Goal: Information Seeking & Learning: Learn about a topic

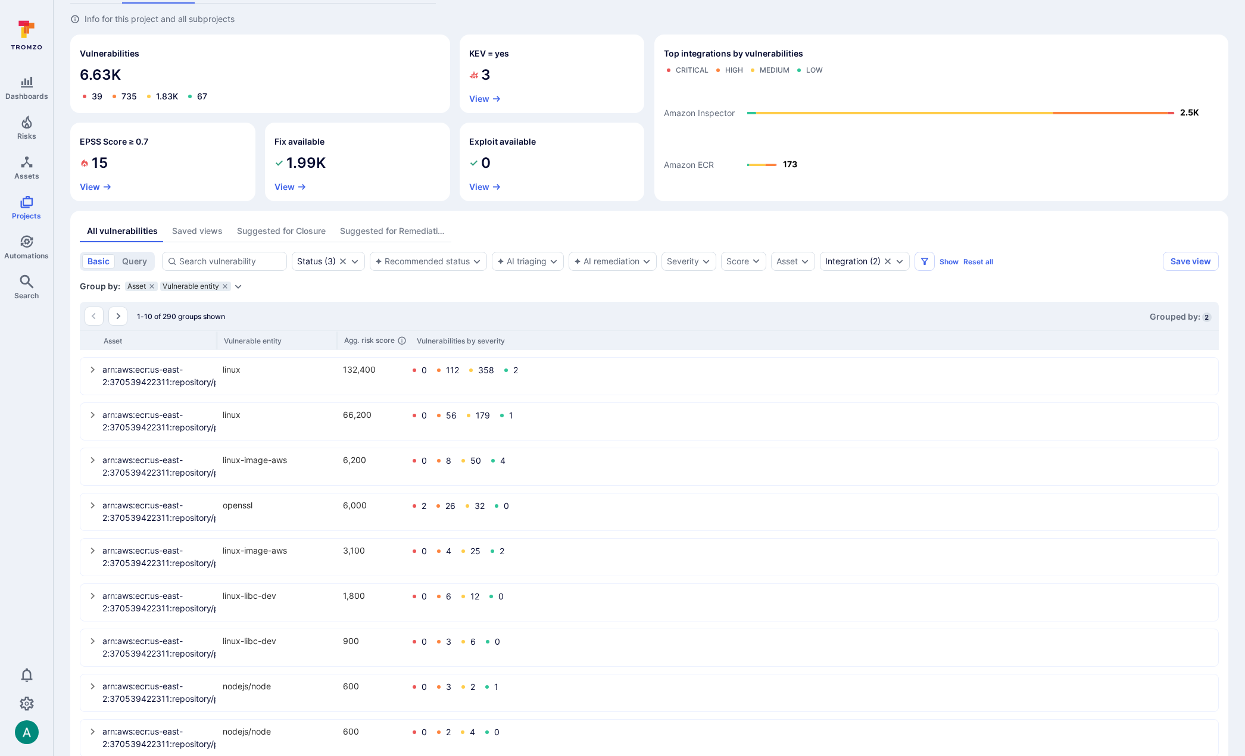
scroll to position [71, 0]
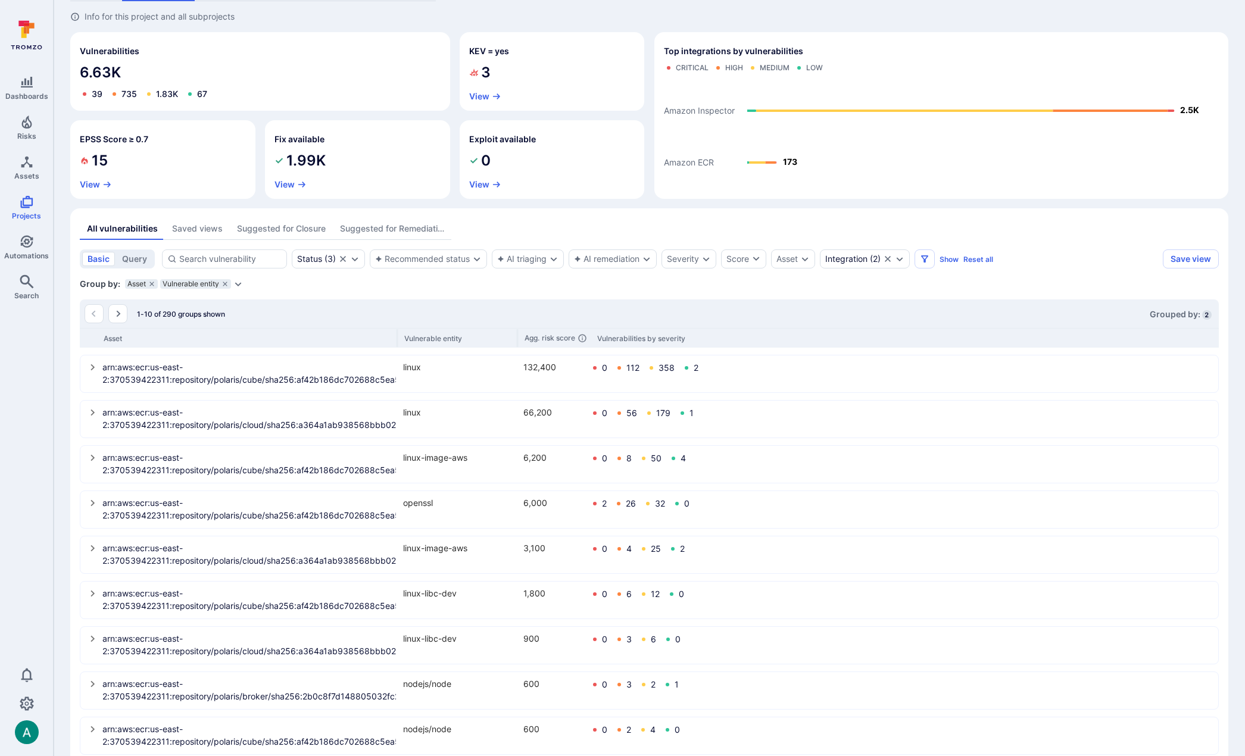
drag, startPoint x: 217, startPoint y: 340, endPoint x: 398, endPoint y: 342, distance: 180.4
click at [398, 342] on div "Asset Vulnerable entity Agg. risk score Vulnerabilities by severity" at bounding box center [649, 338] width 1139 height 20
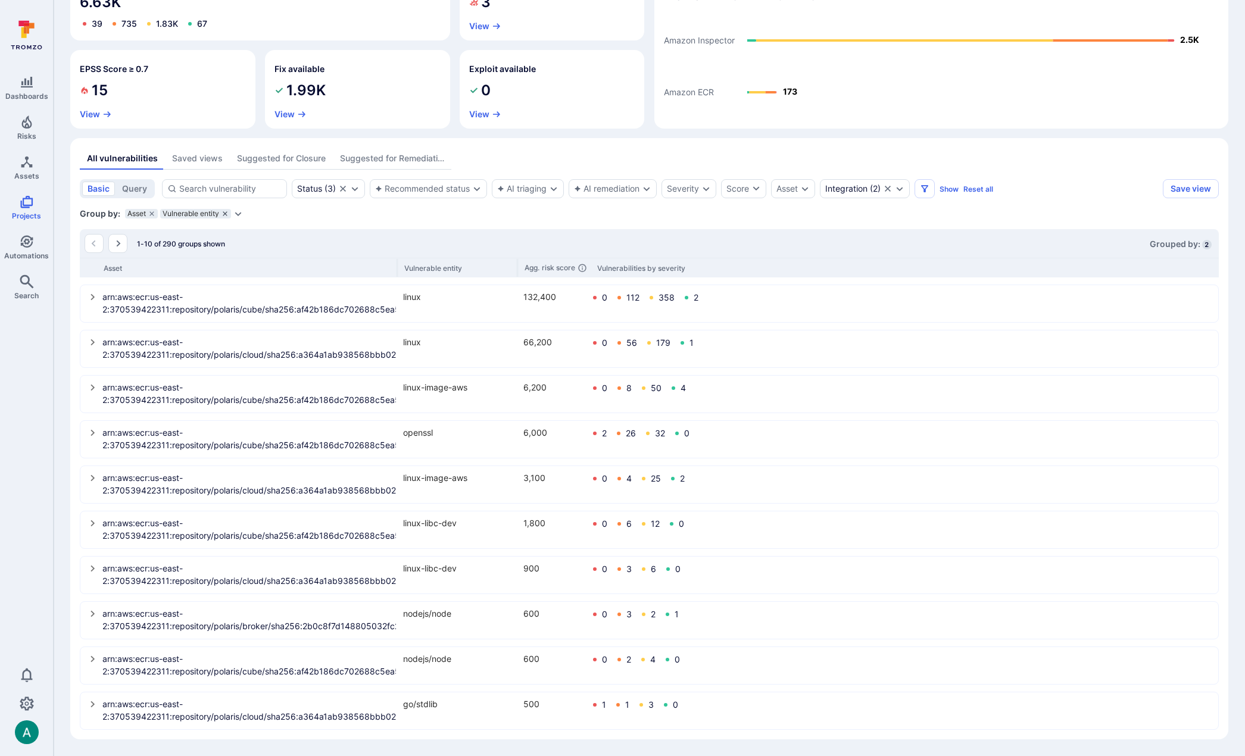
click at [224, 214] on icon "grouping parameters" at bounding box center [225, 213] width 4 height 4
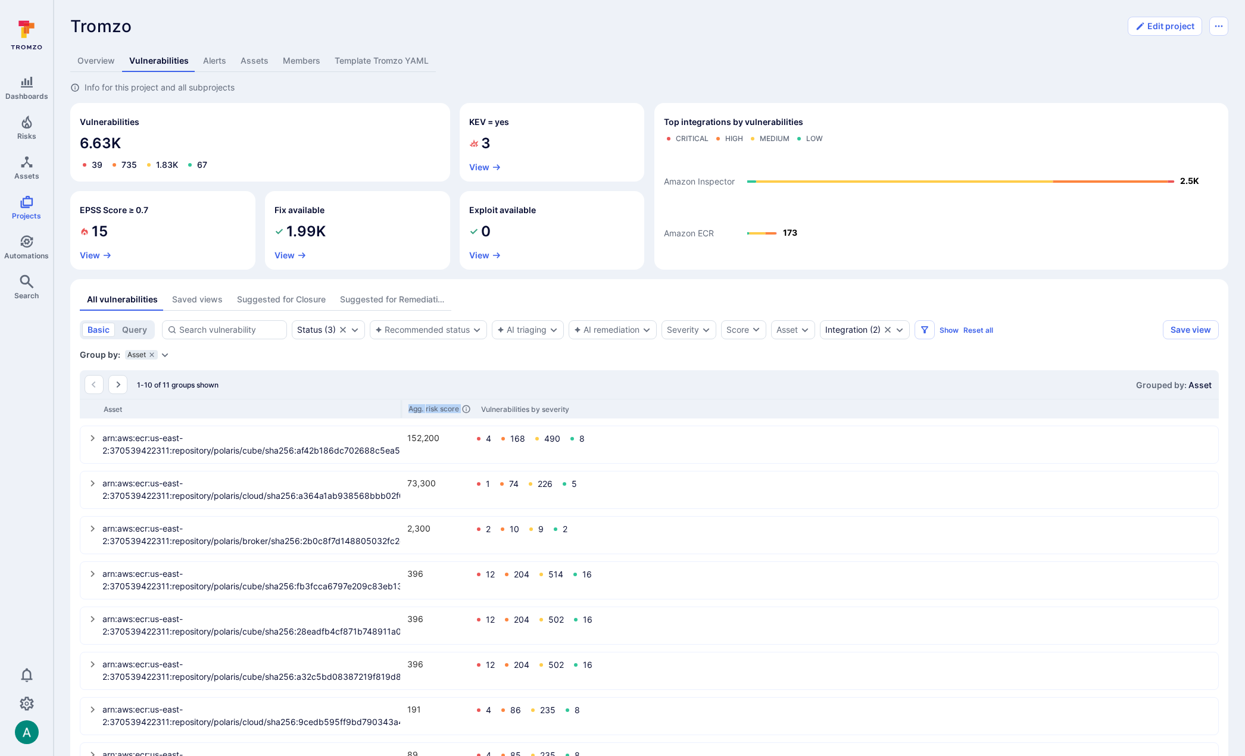
drag, startPoint x: 396, startPoint y: 410, endPoint x: 599, endPoint y: 400, distance: 203.2
click at [599, 400] on div "Asset Agg. risk score Vulnerabilities by severity" at bounding box center [649, 409] width 1139 height 20
drag, startPoint x: 402, startPoint y: 408, endPoint x: 419, endPoint y: 405, distance: 17.4
click at [419, 405] on div "Asset Agg. risk score Vulnerabilities by severity" at bounding box center [649, 409] width 1139 height 20
drag, startPoint x: 401, startPoint y: 406, endPoint x: 559, endPoint y: 401, distance: 158.4
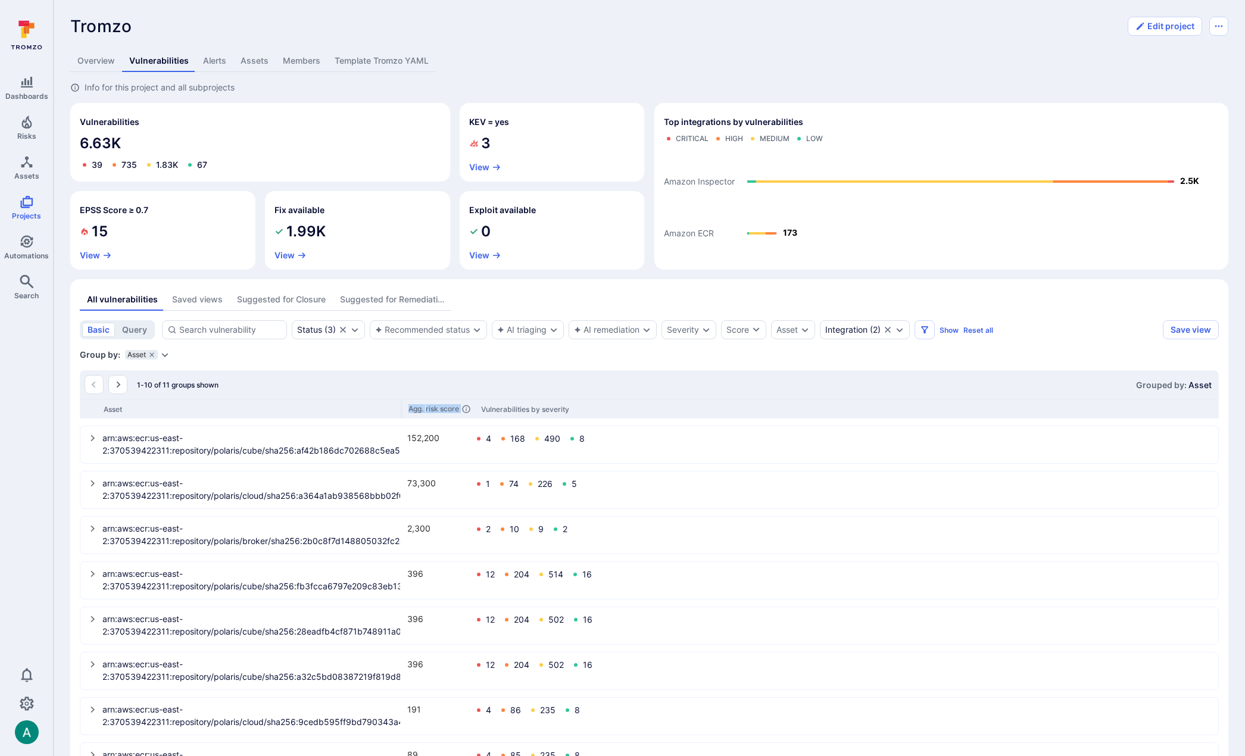
click at [559, 401] on div "Asset Agg. risk score Vulnerabilities by severity" at bounding box center [649, 409] width 1139 height 20
drag, startPoint x: 402, startPoint y: 411, endPoint x: 651, endPoint y: 414, distance: 249.4
click at [651, 414] on div "Asset Agg. risk score Vulnerabilities by severity" at bounding box center [649, 409] width 1139 height 20
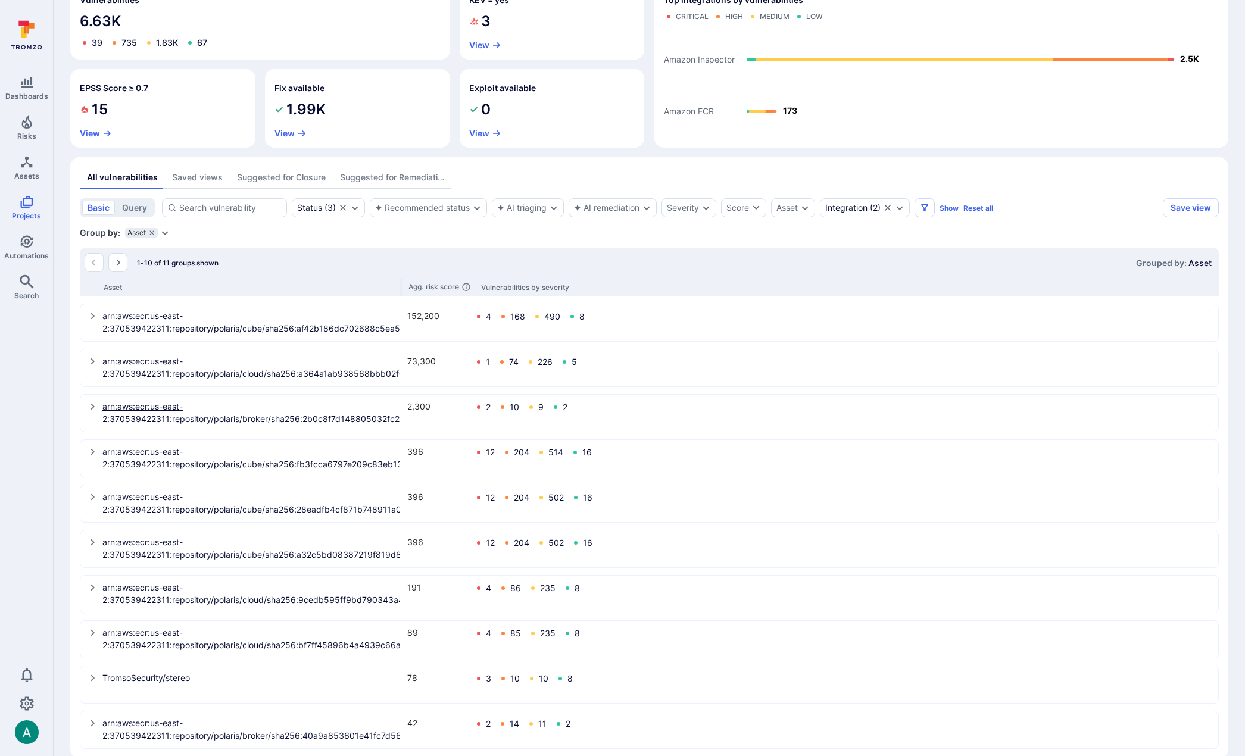
scroll to position [141, 0]
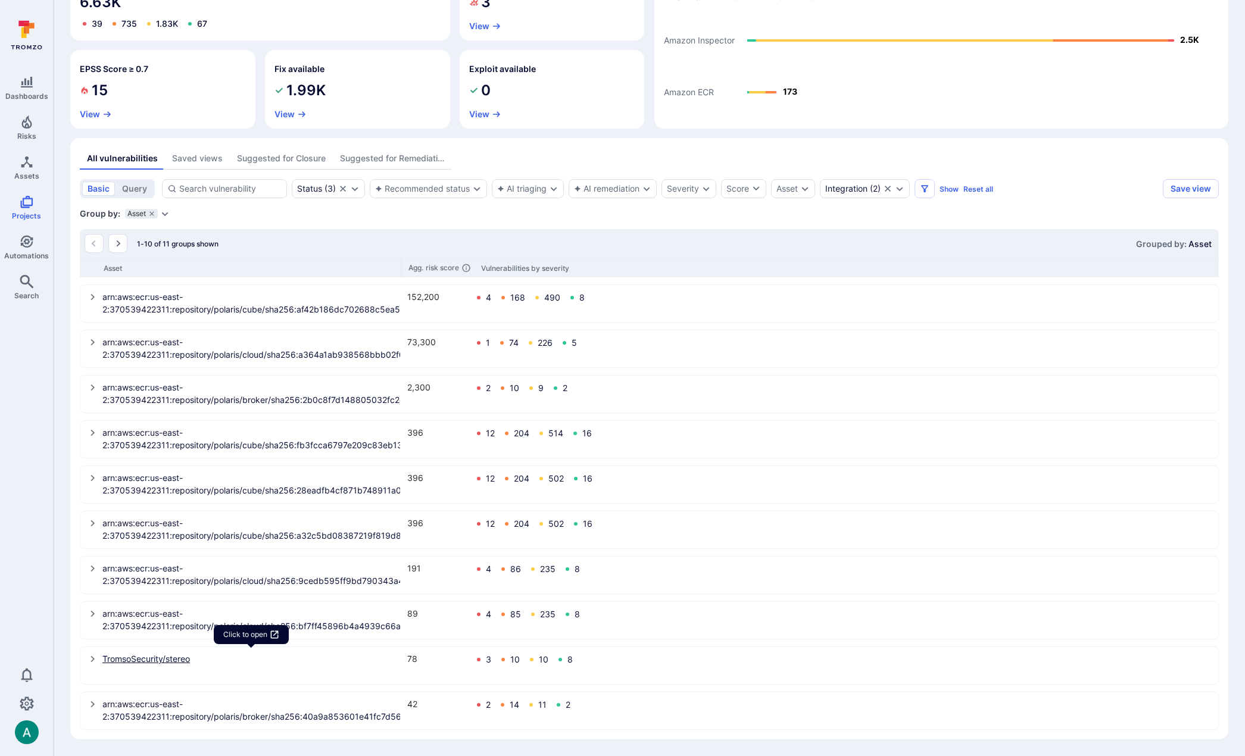
click at [173, 657] on link "TromsoSecurity/stereo" at bounding box center [251, 658] width 298 height 12
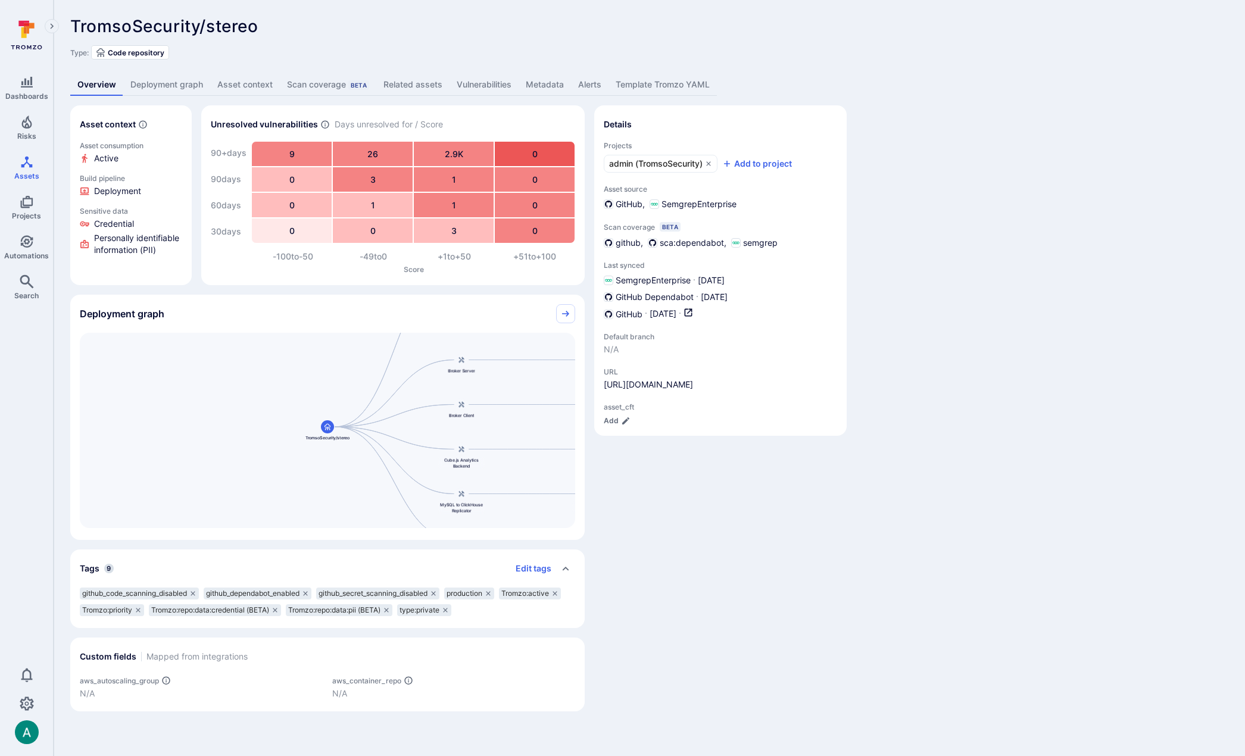
click at [476, 82] on link "Vulnerabilities" at bounding box center [483, 85] width 69 height 22
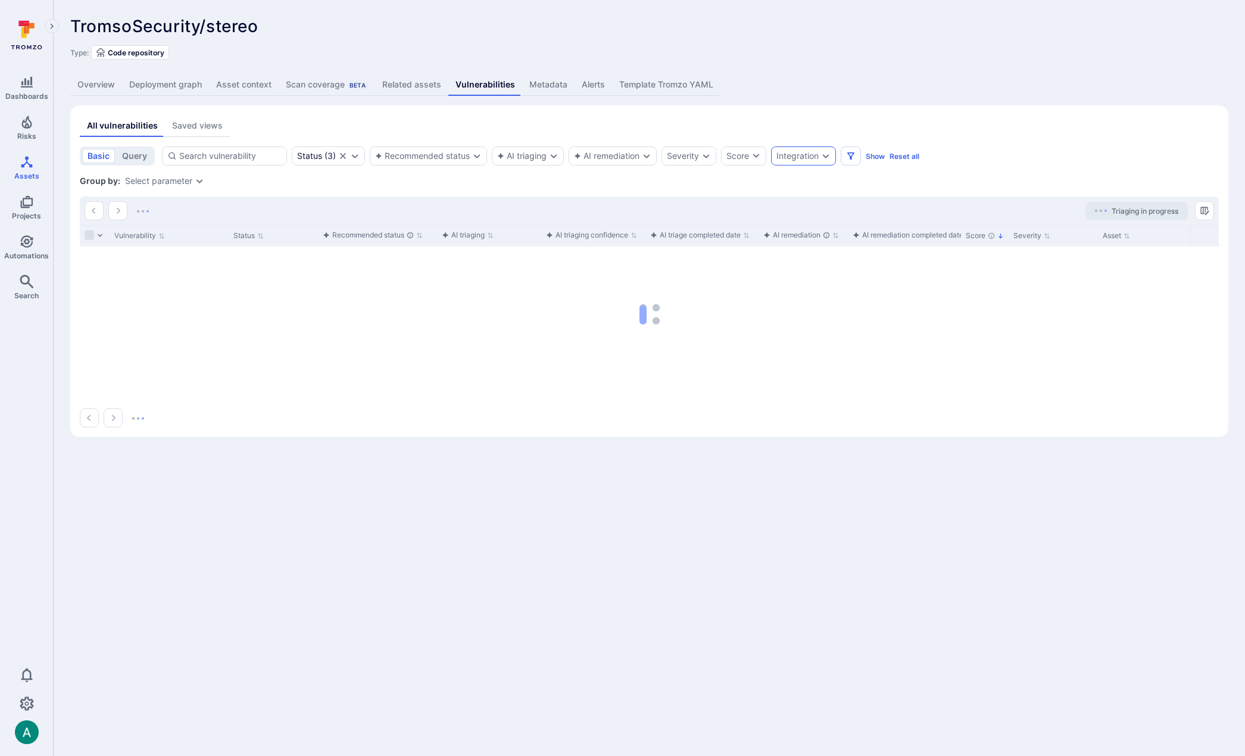
click at [807, 158] on div "Integration" at bounding box center [797, 156] width 42 height 10
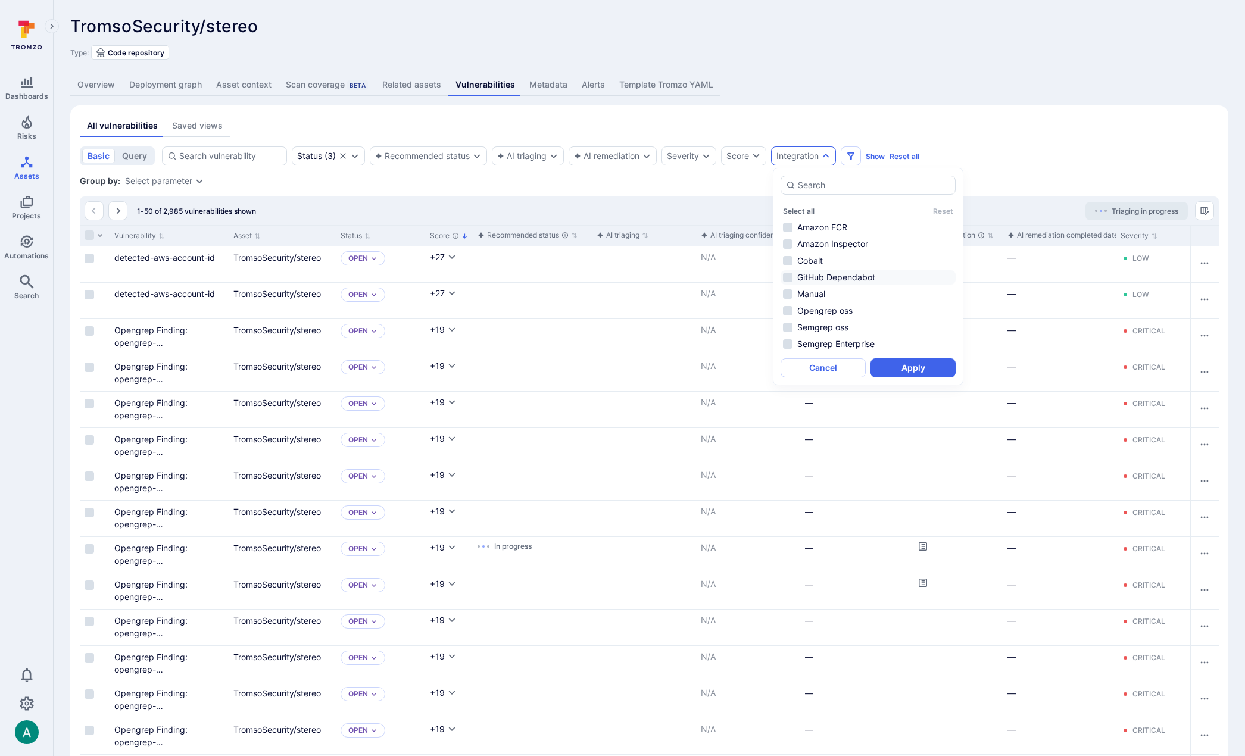
click at [812, 277] on li "GitHub Dependabot" at bounding box center [867, 277] width 175 height 14
click at [797, 244] on li "Amazon Inspector" at bounding box center [867, 244] width 175 height 14
click at [916, 370] on button "Apply" at bounding box center [912, 367] width 85 height 19
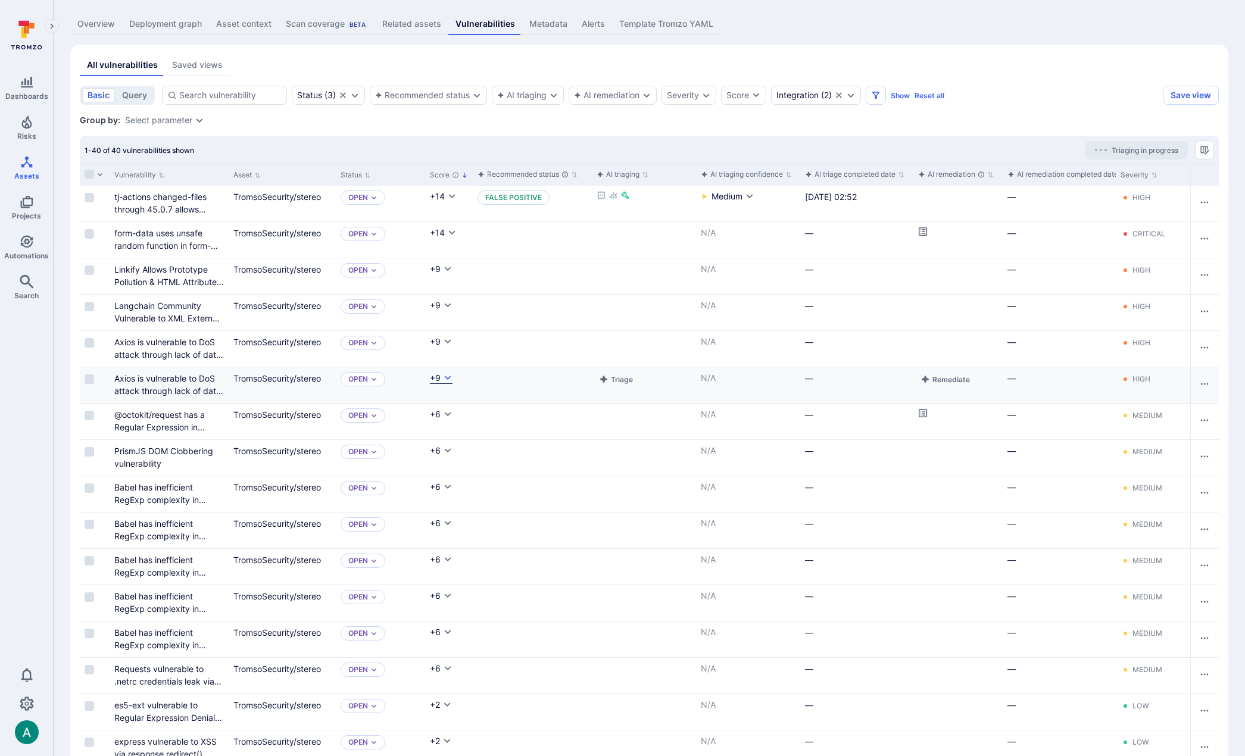
scroll to position [61, 0]
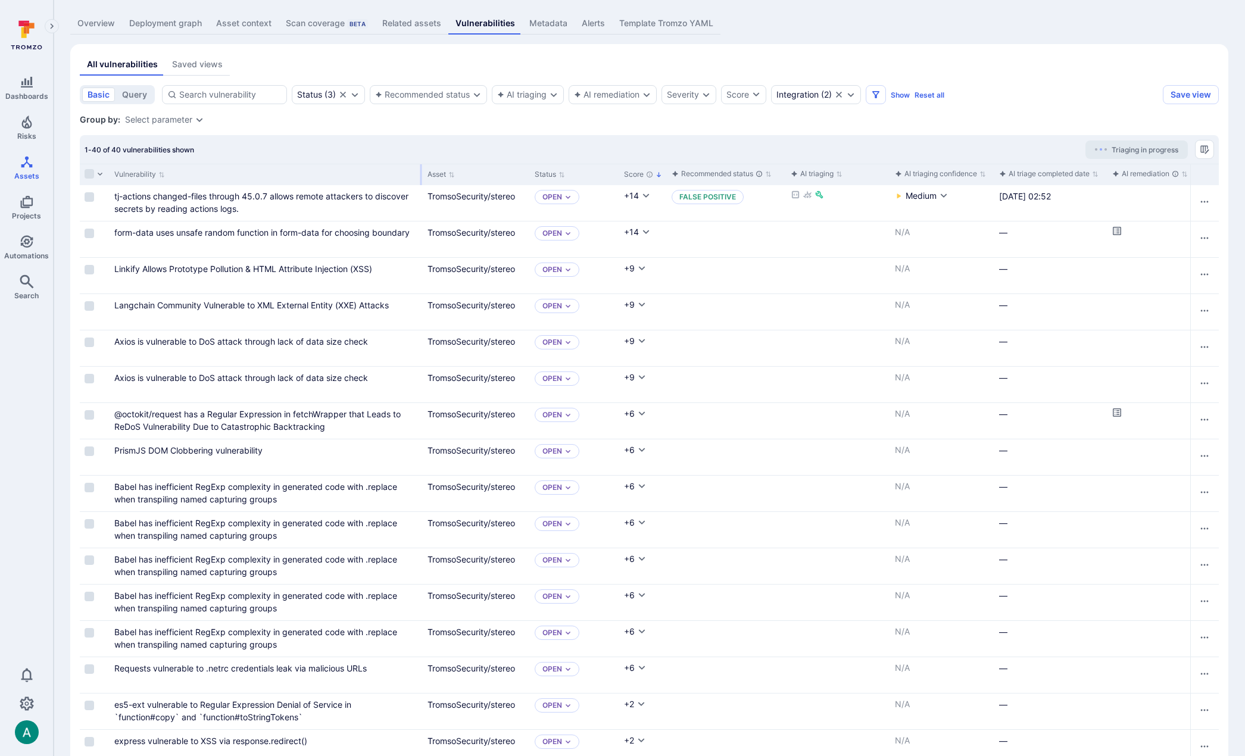
drag, startPoint x: 227, startPoint y: 176, endPoint x: 421, endPoint y: 180, distance: 194.1
click at [421, 180] on div "Vulnerability" at bounding box center [266, 174] width 313 height 21
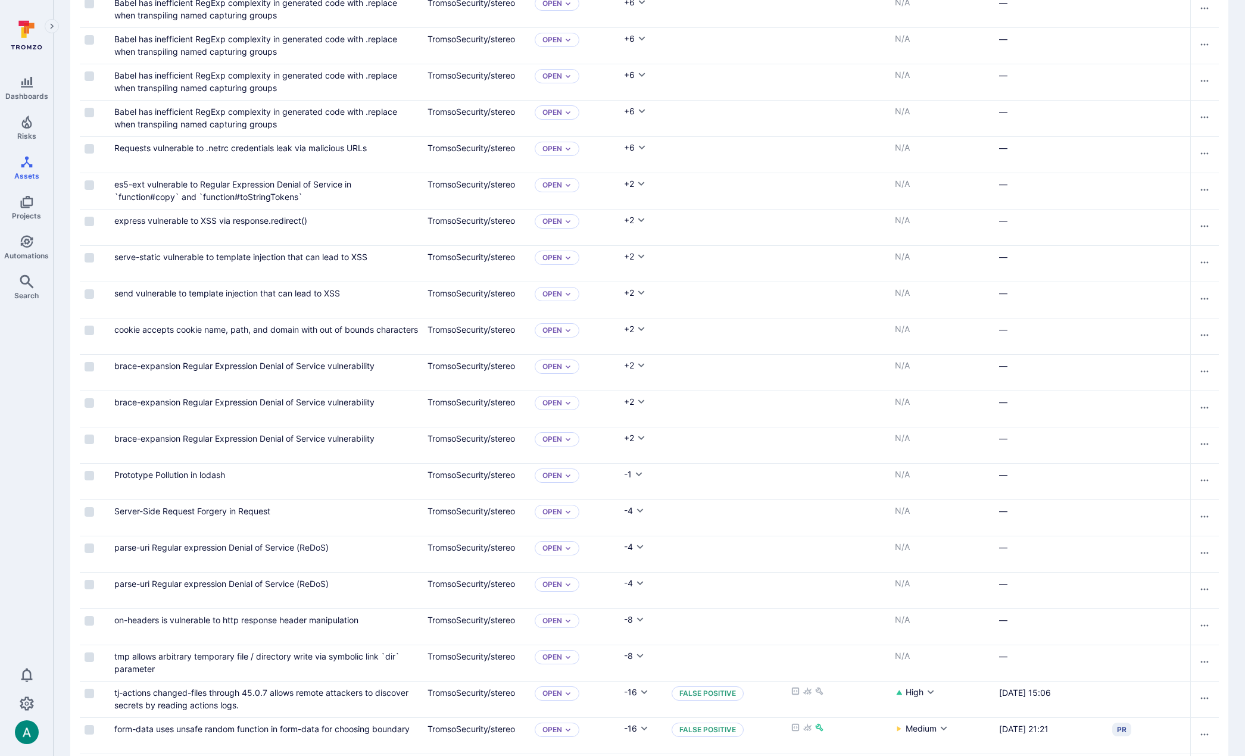
scroll to position [127, 0]
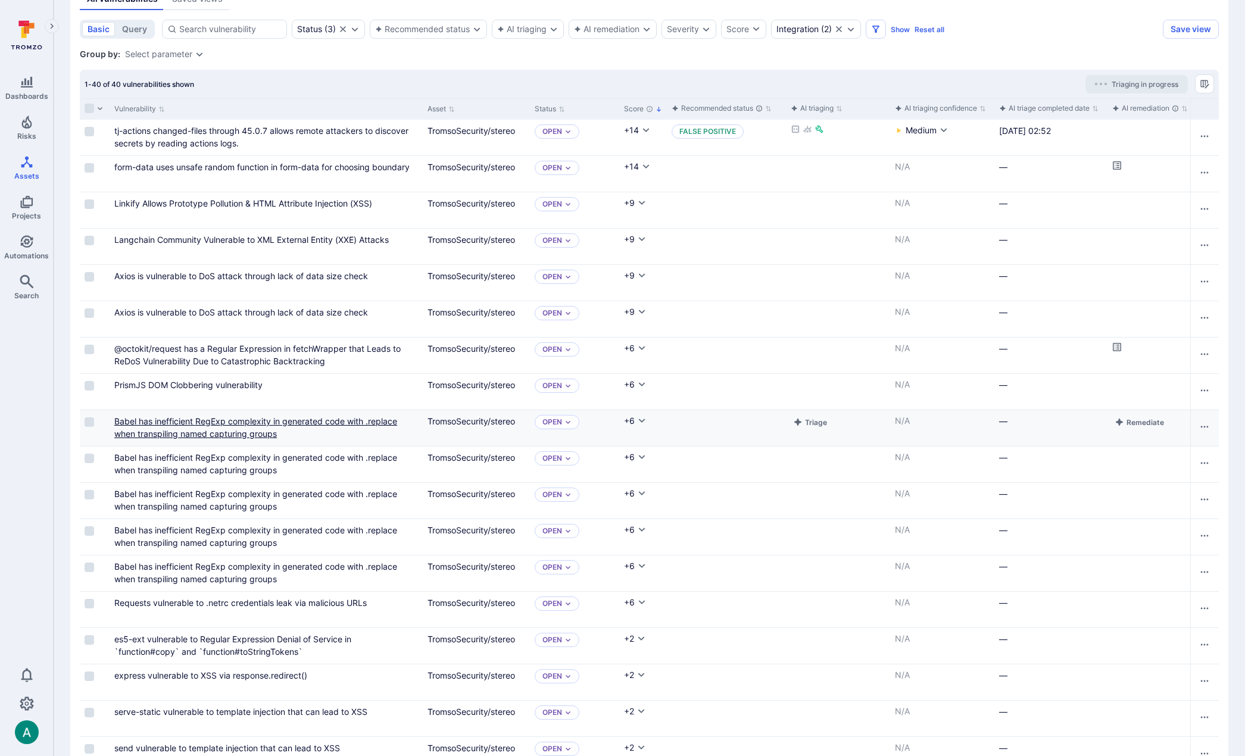
click at [288, 417] on link "Babel has inefficient RegExp complexity in generated code with .replace when tr…" at bounding box center [255, 427] width 283 height 23
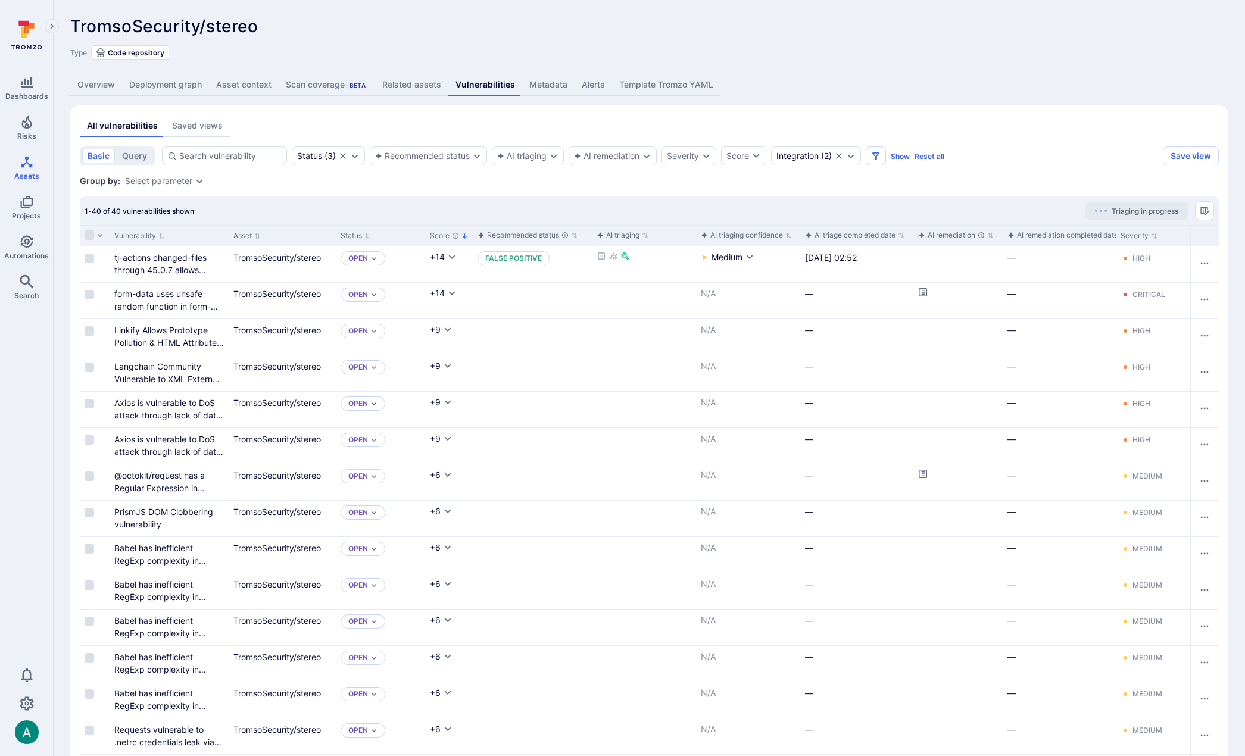
click at [176, 182] on div "Select parameter" at bounding box center [158, 181] width 67 height 10
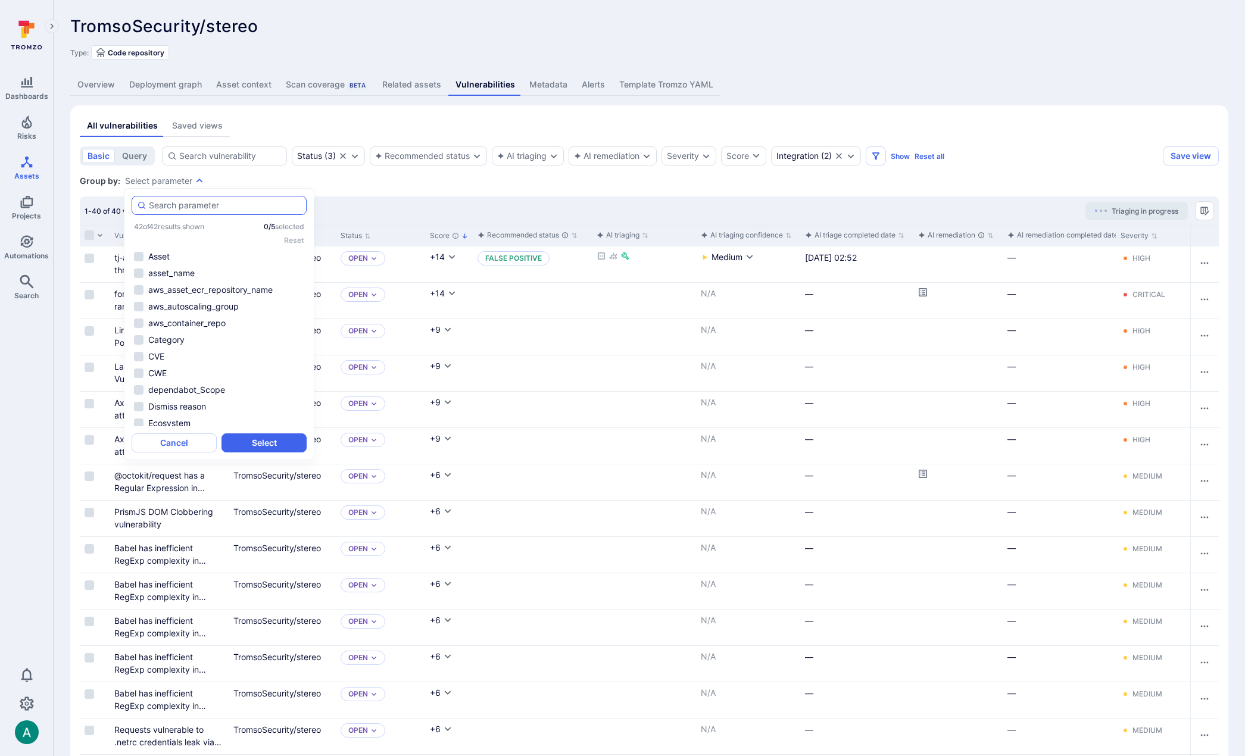
click at [178, 204] on input "autocomplete options" at bounding box center [225, 205] width 152 height 12
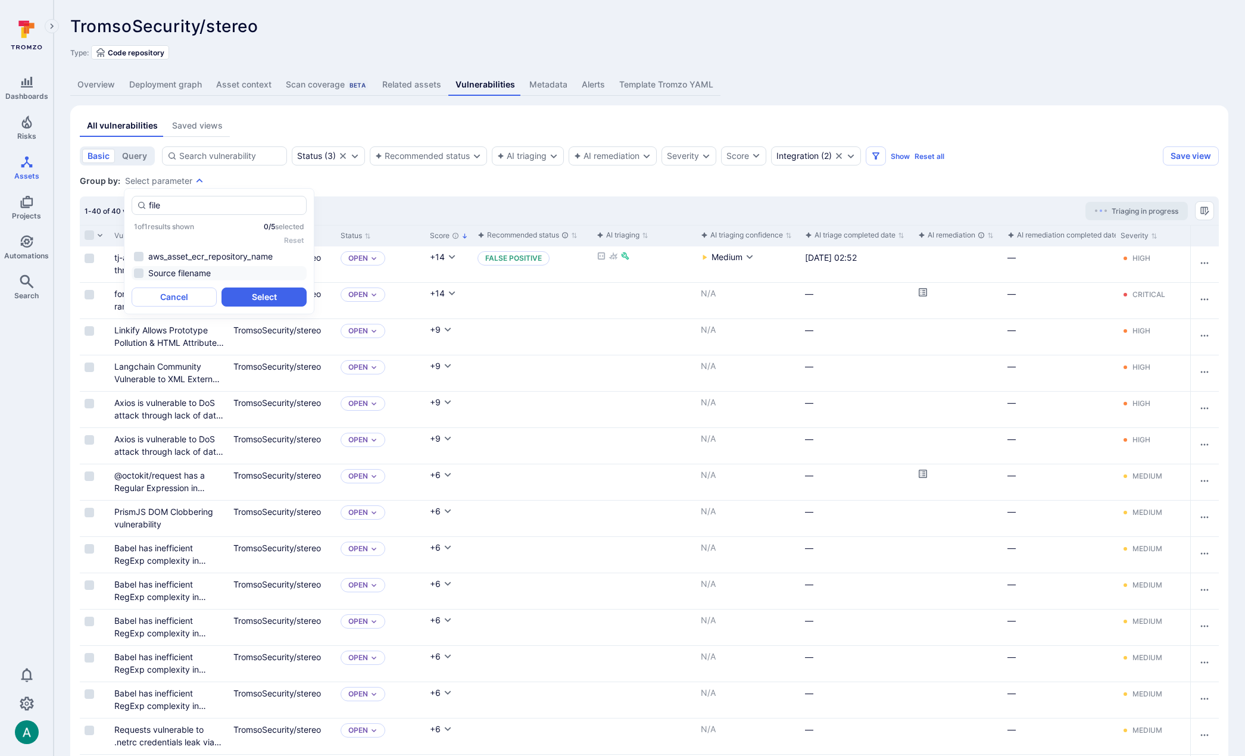
click at [192, 273] on li "Source filename" at bounding box center [219, 273] width 175 height 14
type input "file"
click at [259, 294] on button "Select" at bounding box center [263, 296] width 85 height 19
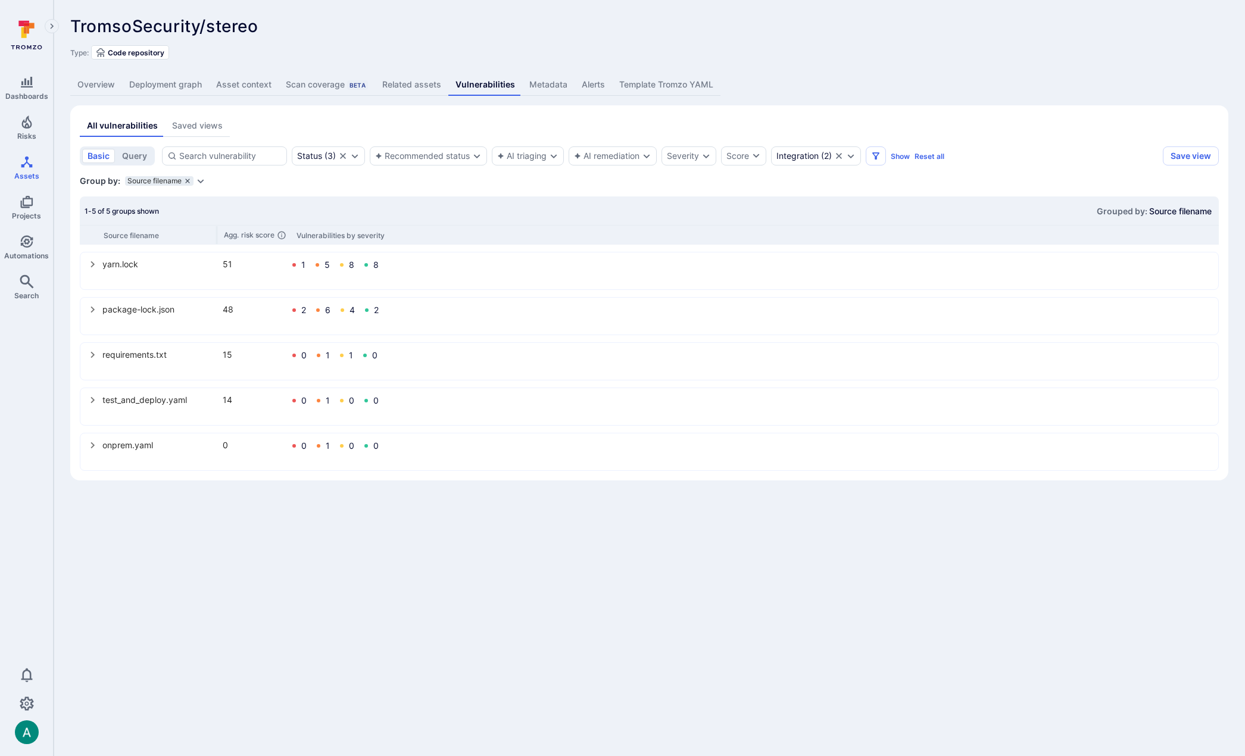
click at [186, 179] on icon "grouping parameters" at bounding box center [187, 180] width 7 height 7
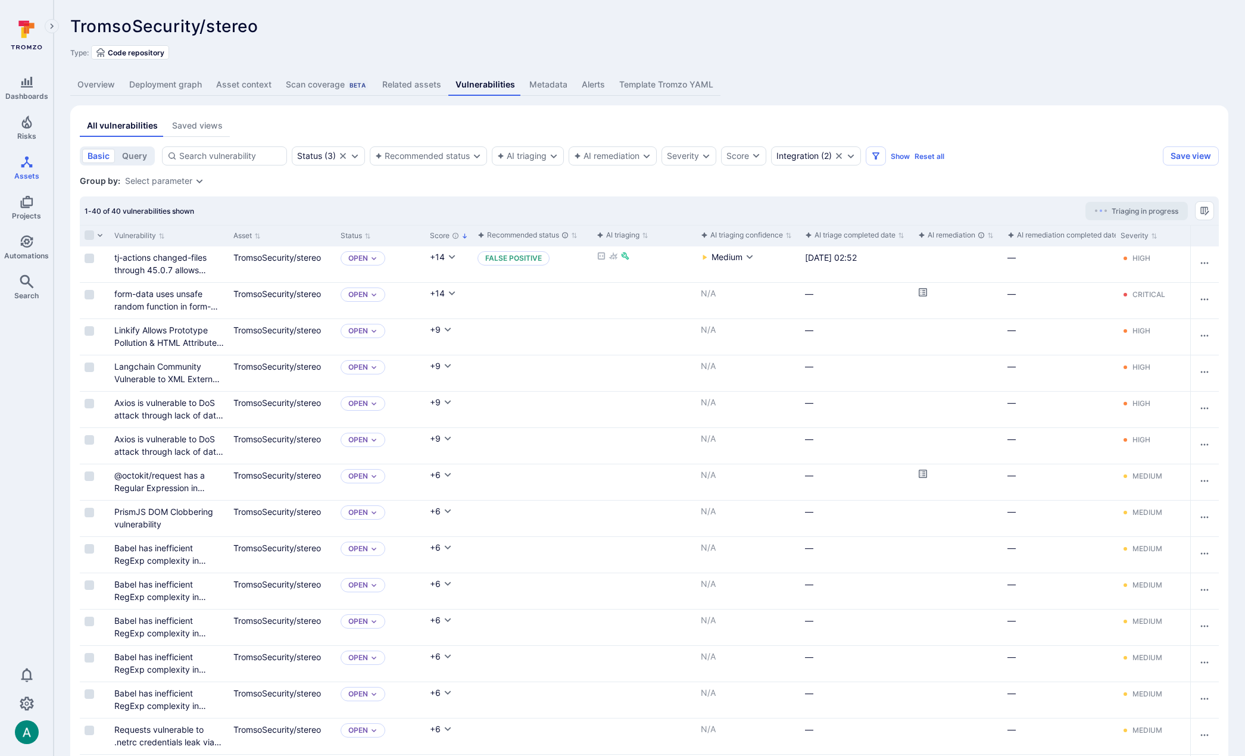
click at [177, 178] on div "Select parameter" at bounding box center [158, 181] width 67 height 10
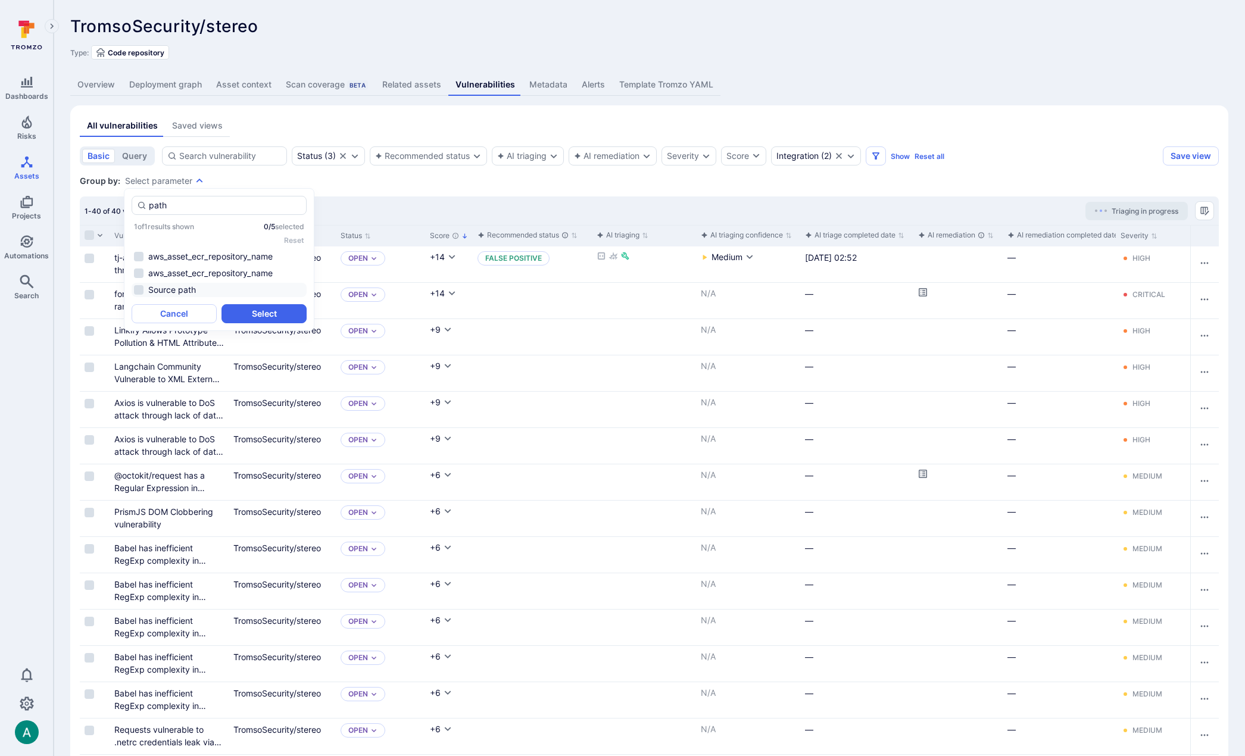
click at [180, 289] on li "Source path" at bounding box center [219, 290] width 175 height 14
type input "path"
click at [250, 309] on button "Select" at bounding box center [263, 313] width 85 height 19
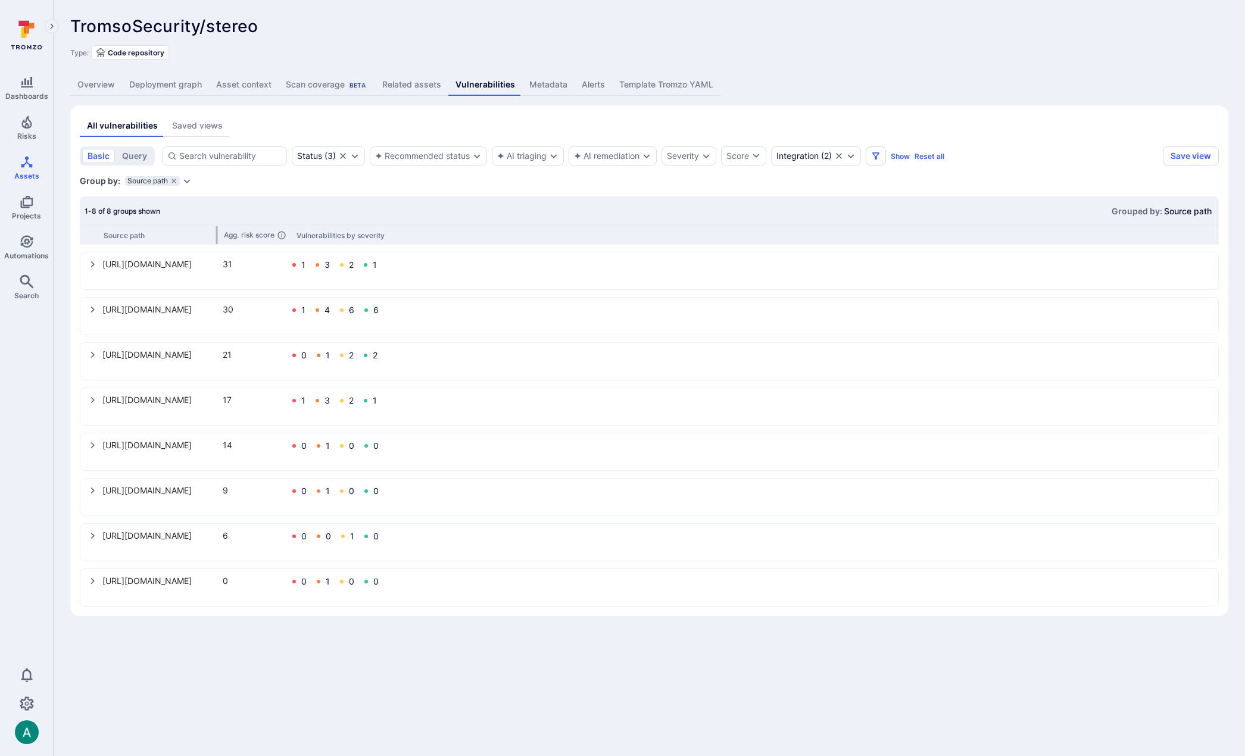
click at [215, 231] on div "Source path" at bounding box center [160, 235] width 113 height 9
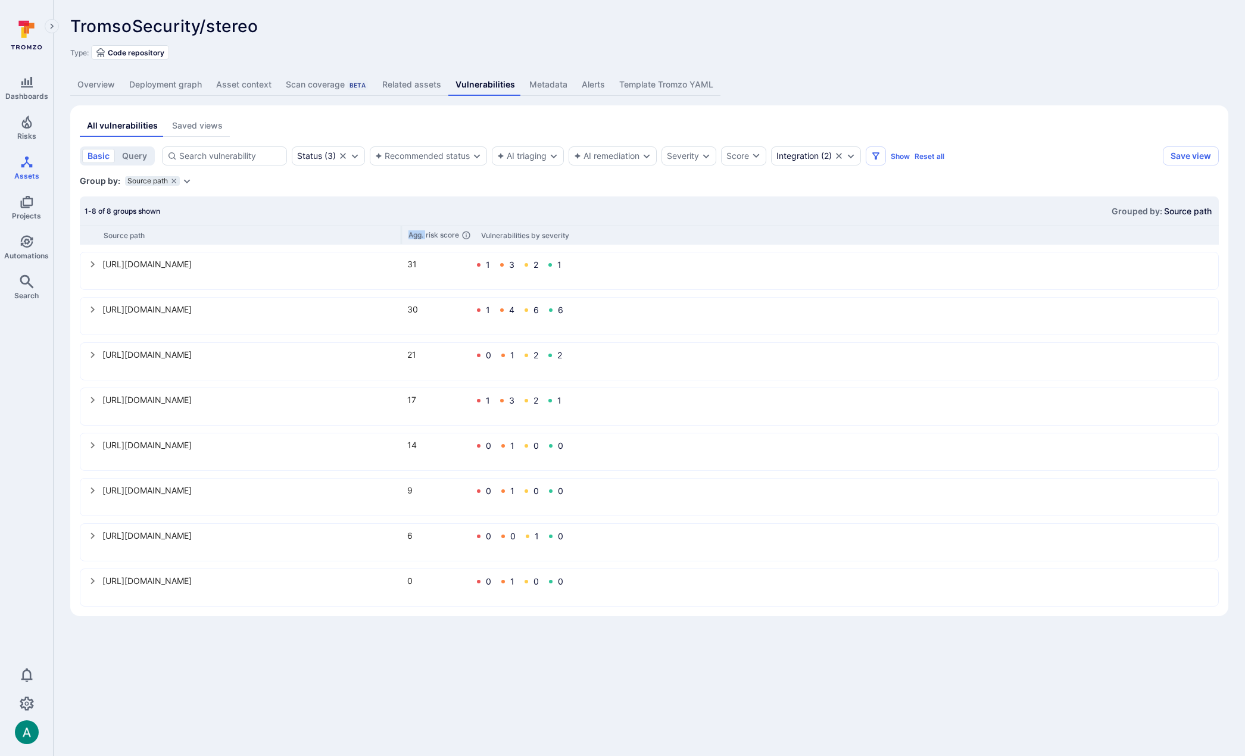
drag, startPoint x: 216, startPoint y: 231, endPoint x: 449, endPoint y: 229, distance: 233.3
click at [449, 229] on div "Source path Agg. risk score Vulnerabilities by severity" at bounding box center [649, 235] width 1139 height 20
click at [93, 445] on icon "select group" at bounding box center [92, 445] width 4 height 7
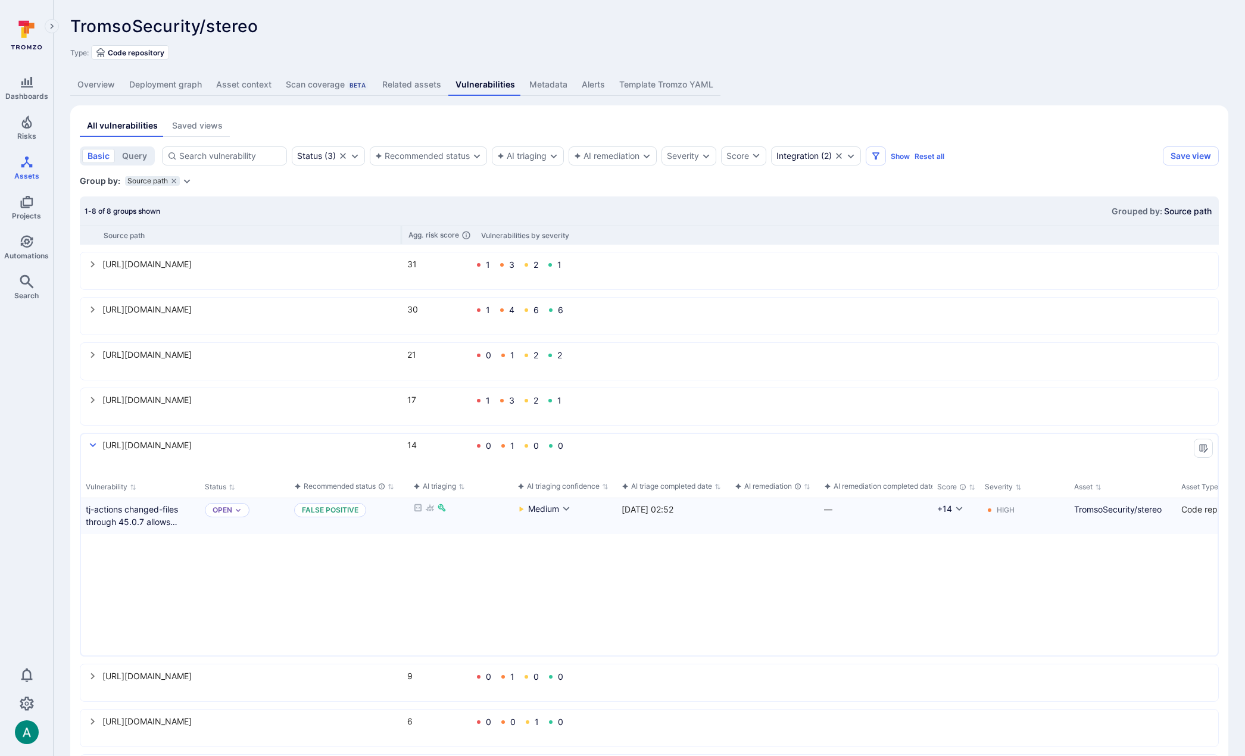
click at [93, 445] on icon "select group" at bounding box center [93, 445] width 10 height 10
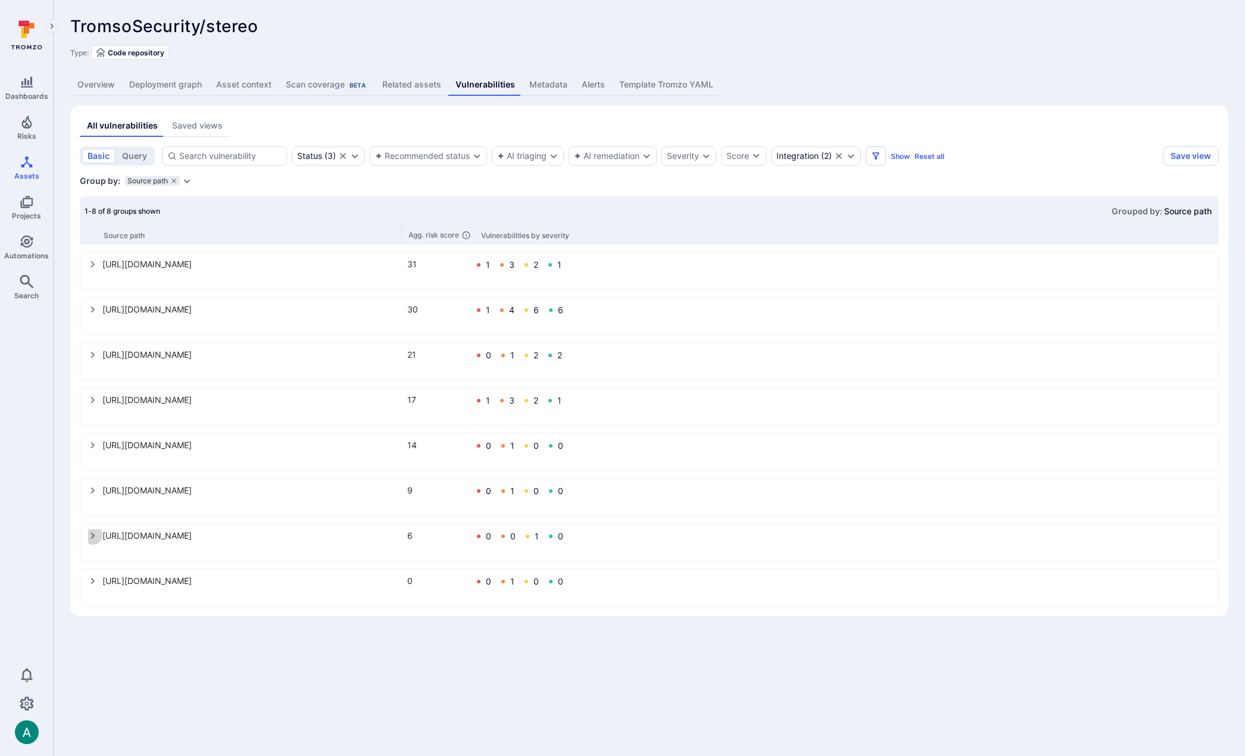
click at [95, 537] on icon "select group" at bounding box center [93, 536] width 10 height 10
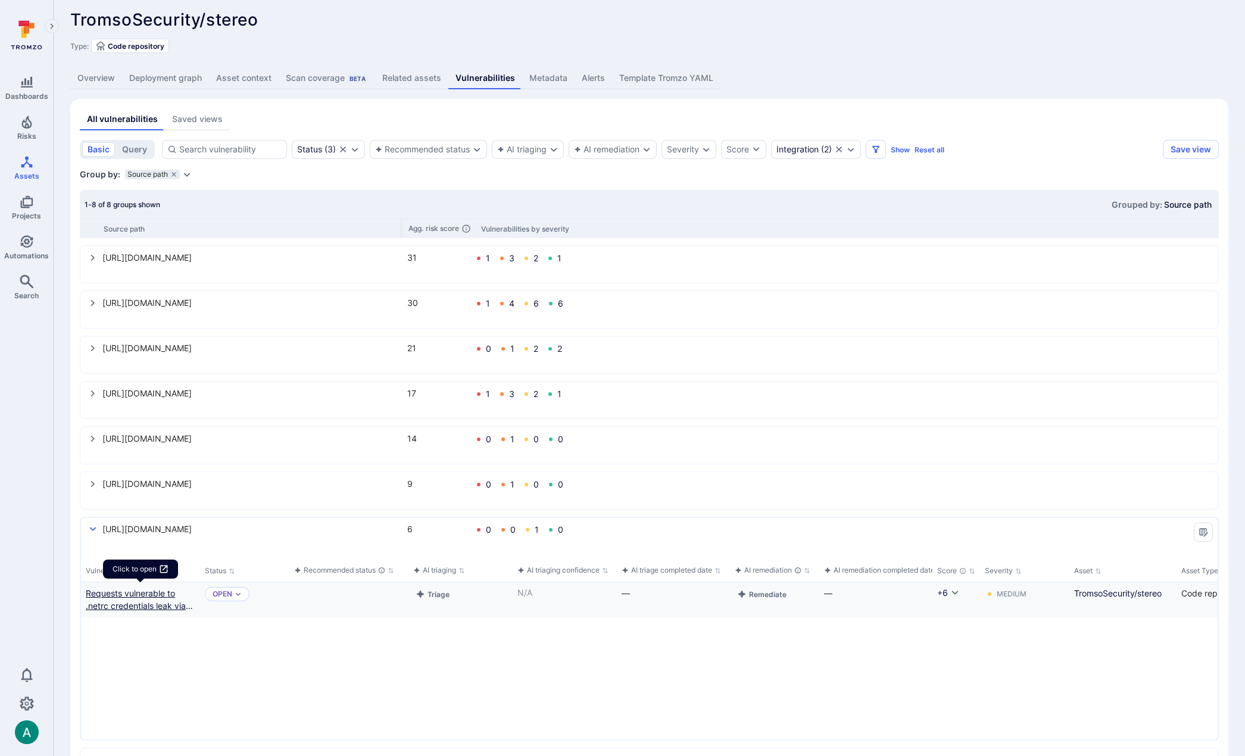
scroll to position [8, 0]
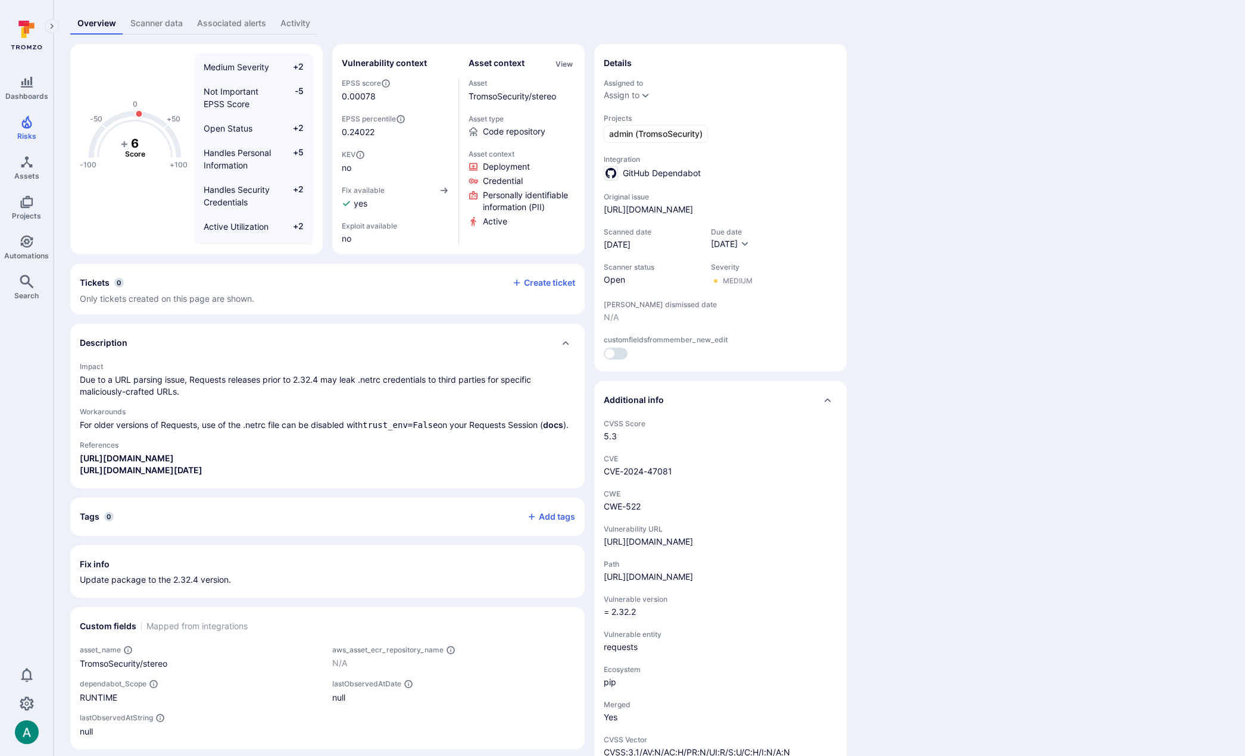
scroll to position [71, 0]
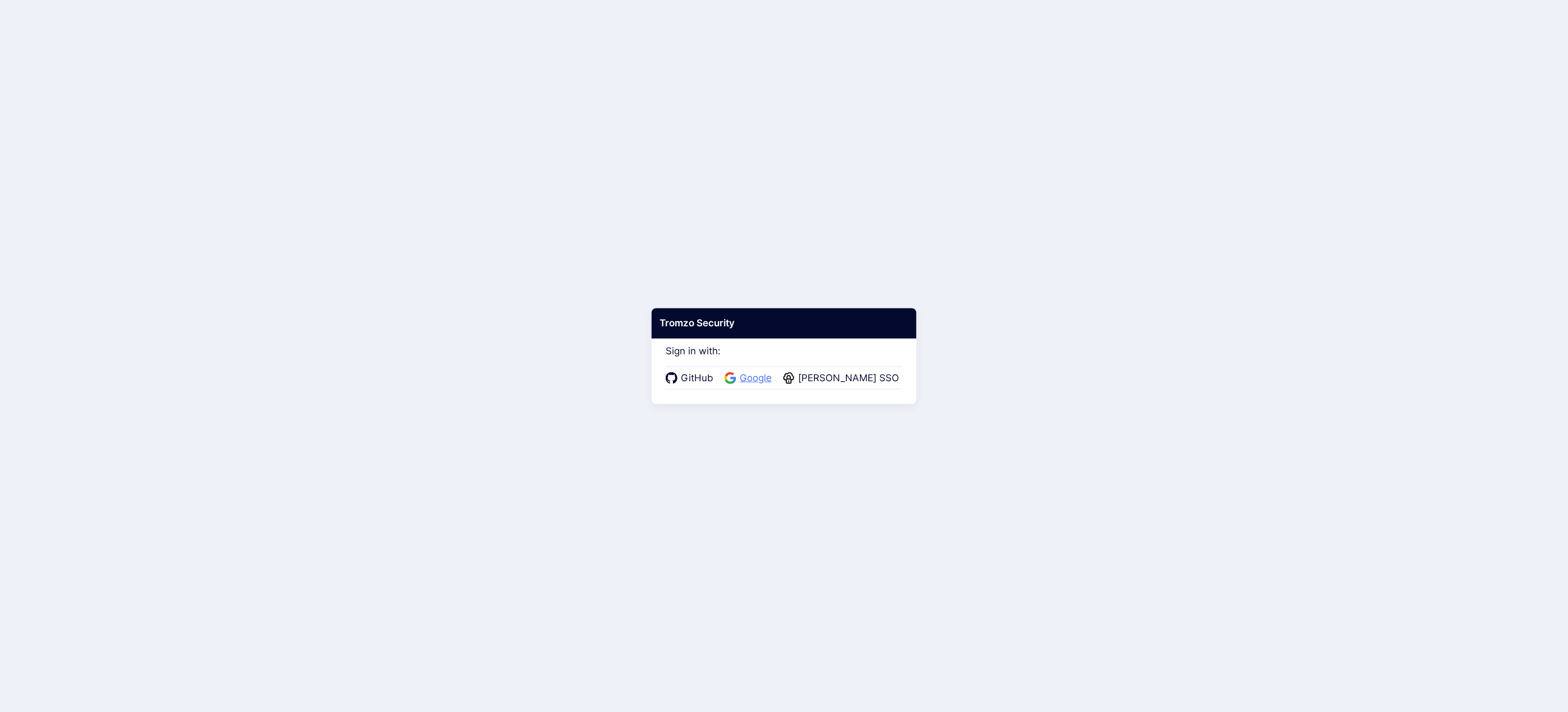
click at [757, 375] on span "Google" at bounding box center [756, 378] width 39 height 14
